Goal: Navigation & Orientation: Find specific page/section

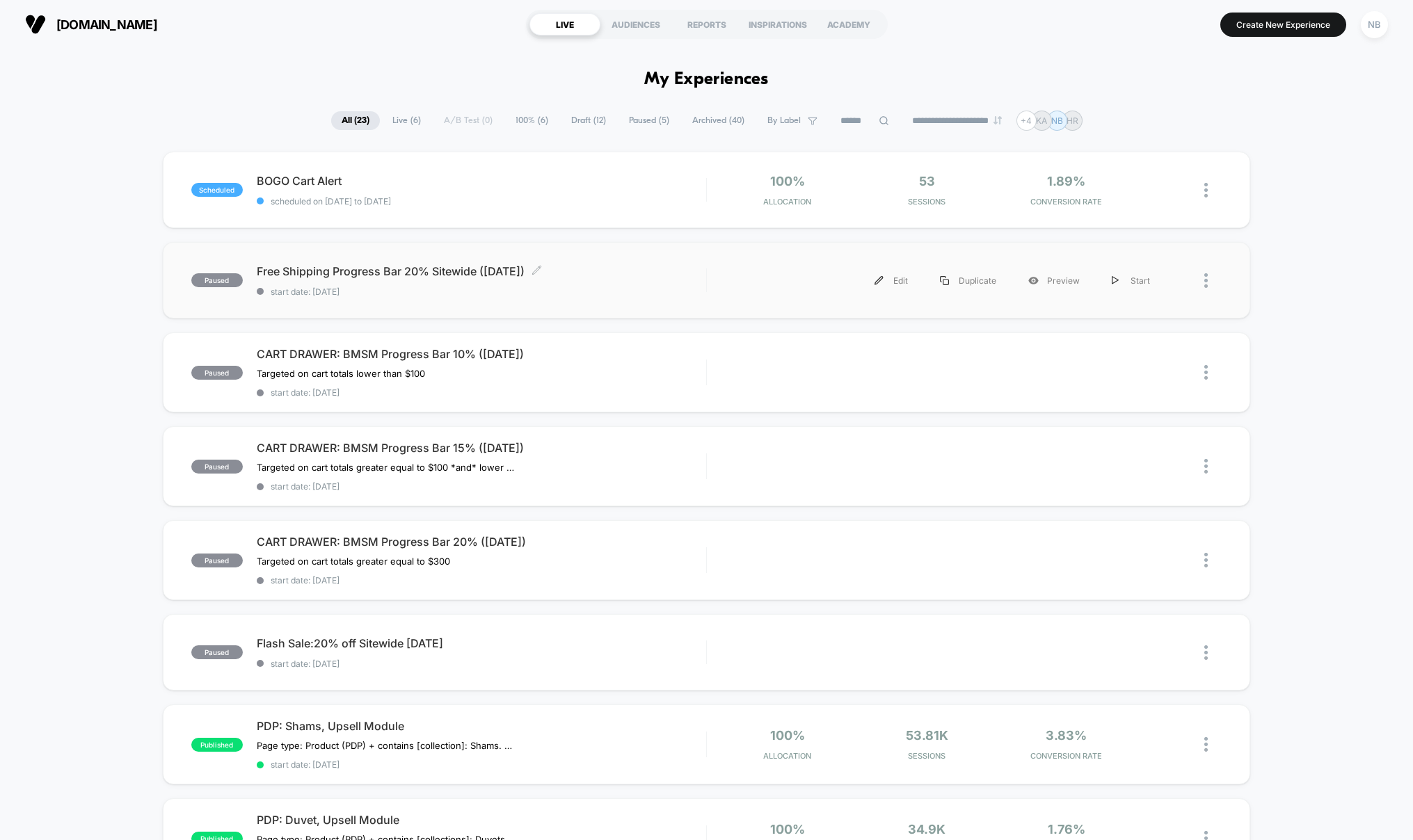
click at [620, 285] on div "Free Shipping Progress Bar 20% Sitewide ([DATE]) Click to edit experience detai…" at bounding box center [482, 281] width 449 height 32
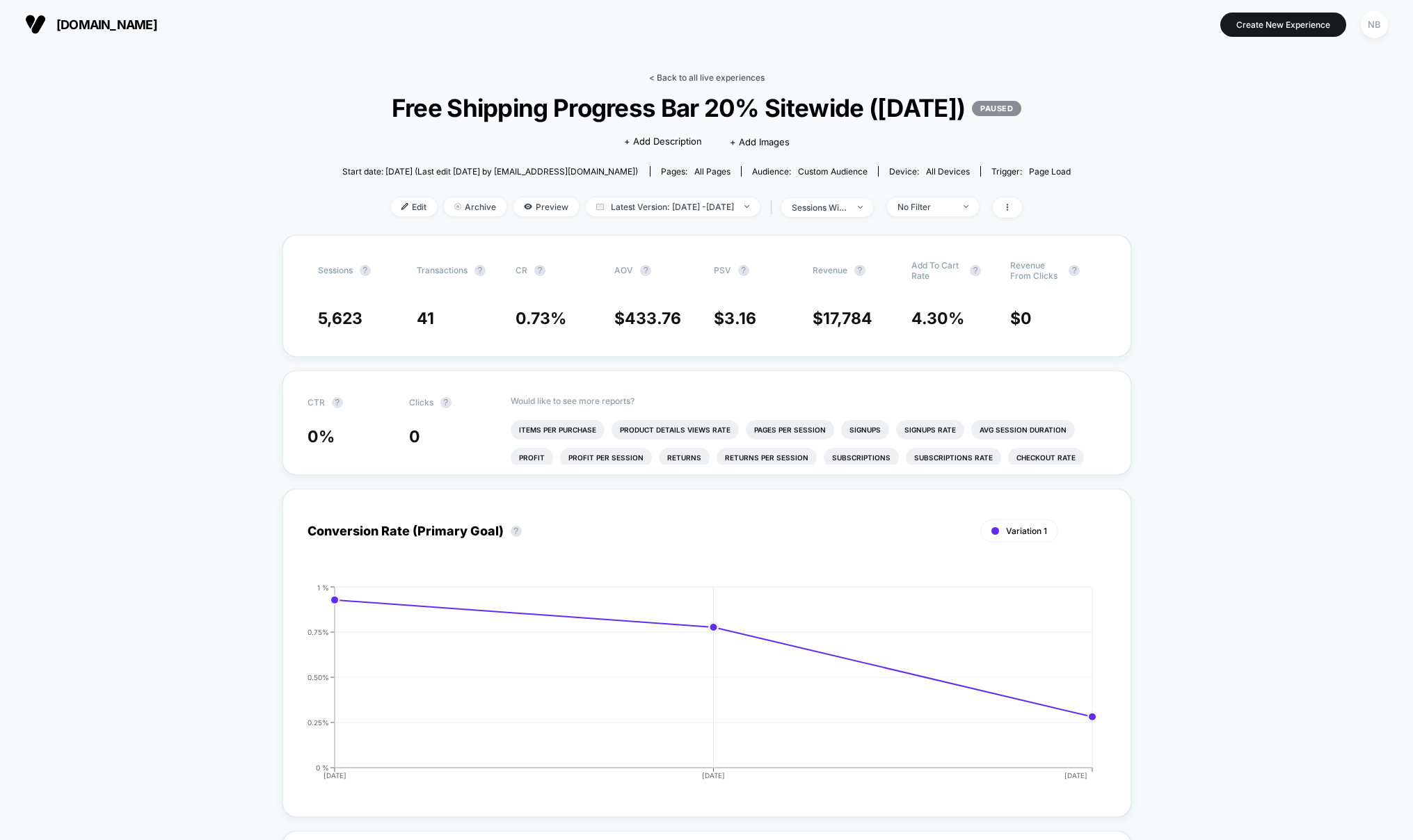
click at [663, 81] on link "< Back to all live experiences" at bounding box center [707, 78] width 116 height 11
